Goal: Task Accomplishment & Management: Manage account settings

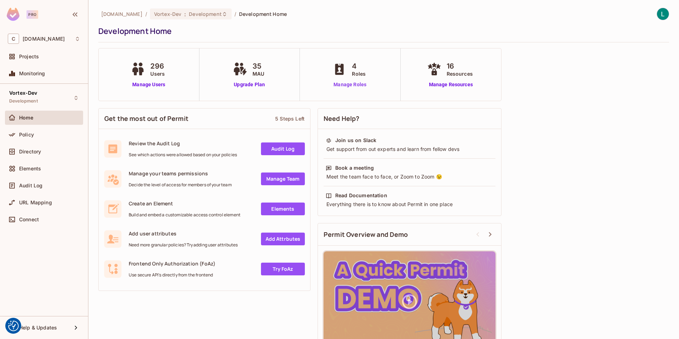
click at [353, 87] on link "Manage Roles" at bounding box center [350, 84] width 39 height 7
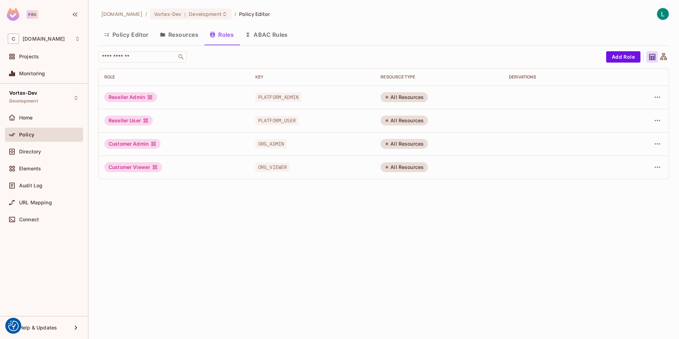
click at [141, 37] on button "Policy Editor" at bounding box center [126, 35] width 56 height 18
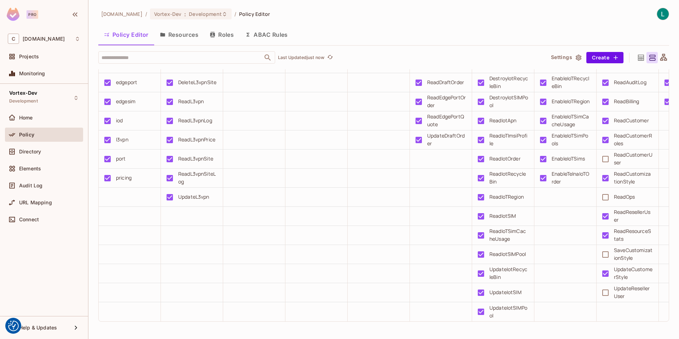
scroll to position [1209, 0]
